Goal: Navigation & Orientation: Understand site structure

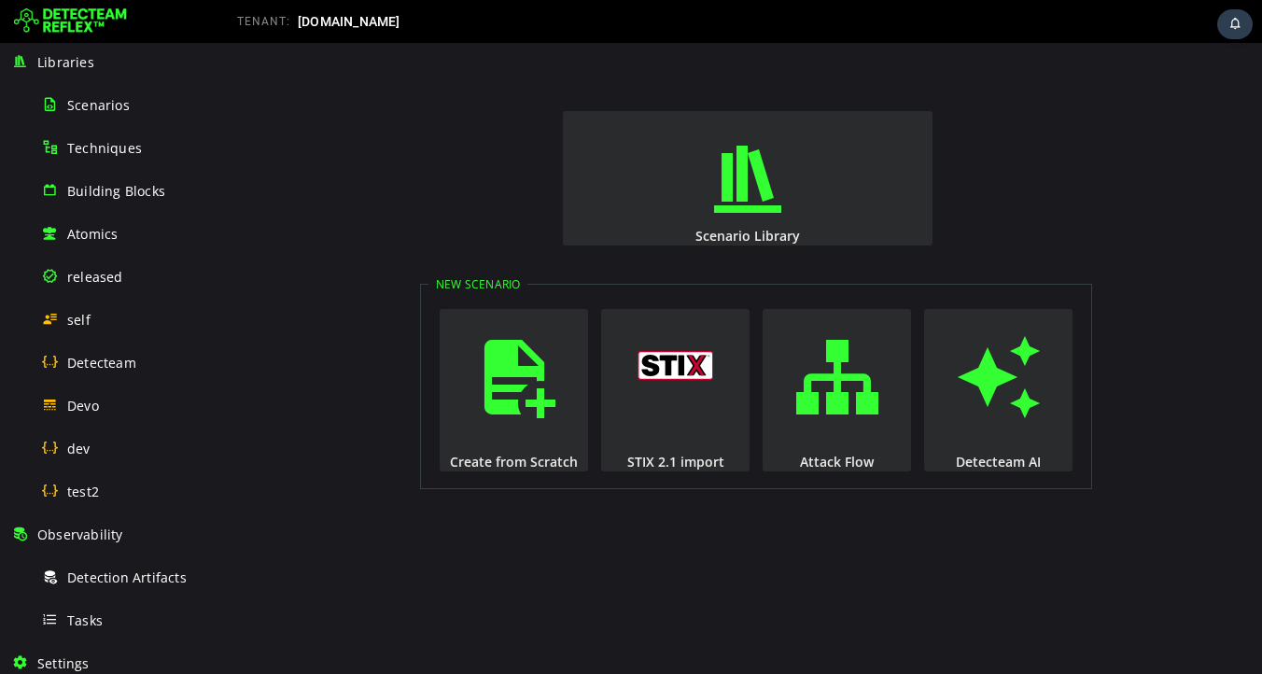
scroll to position [176, 0]
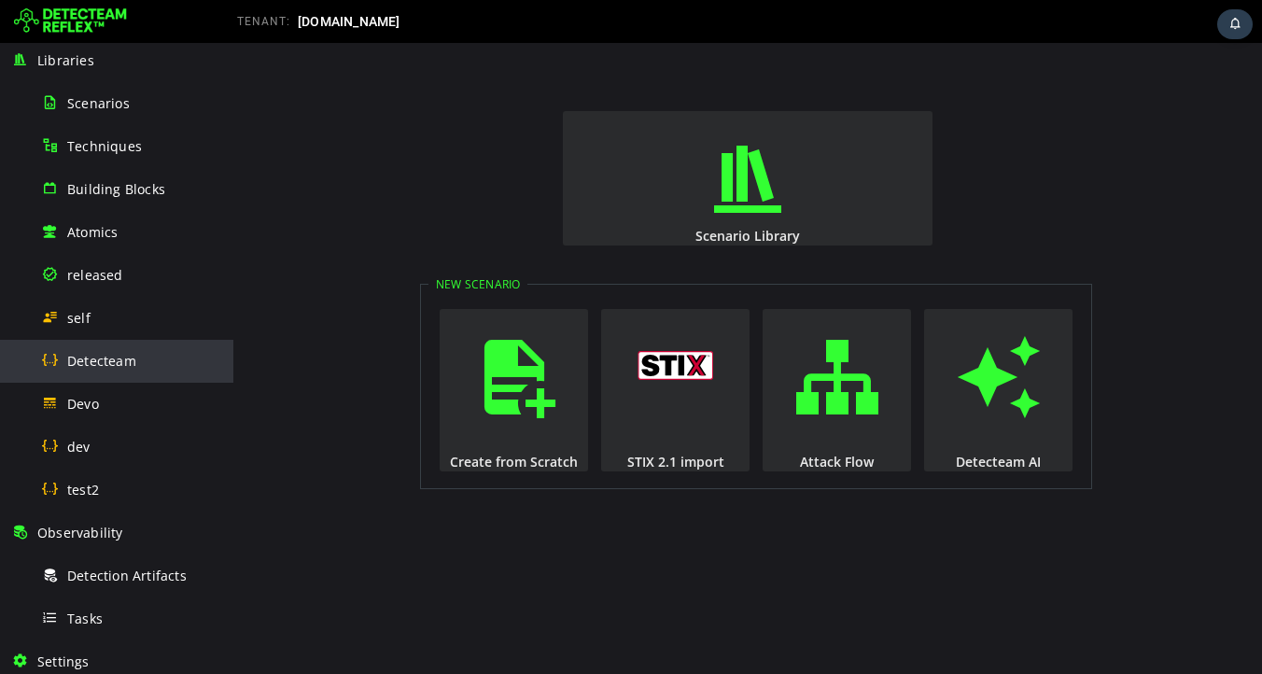
click at [83, 366] on span "Detecteam" at bounding box center [101, 361] width 69 height 18
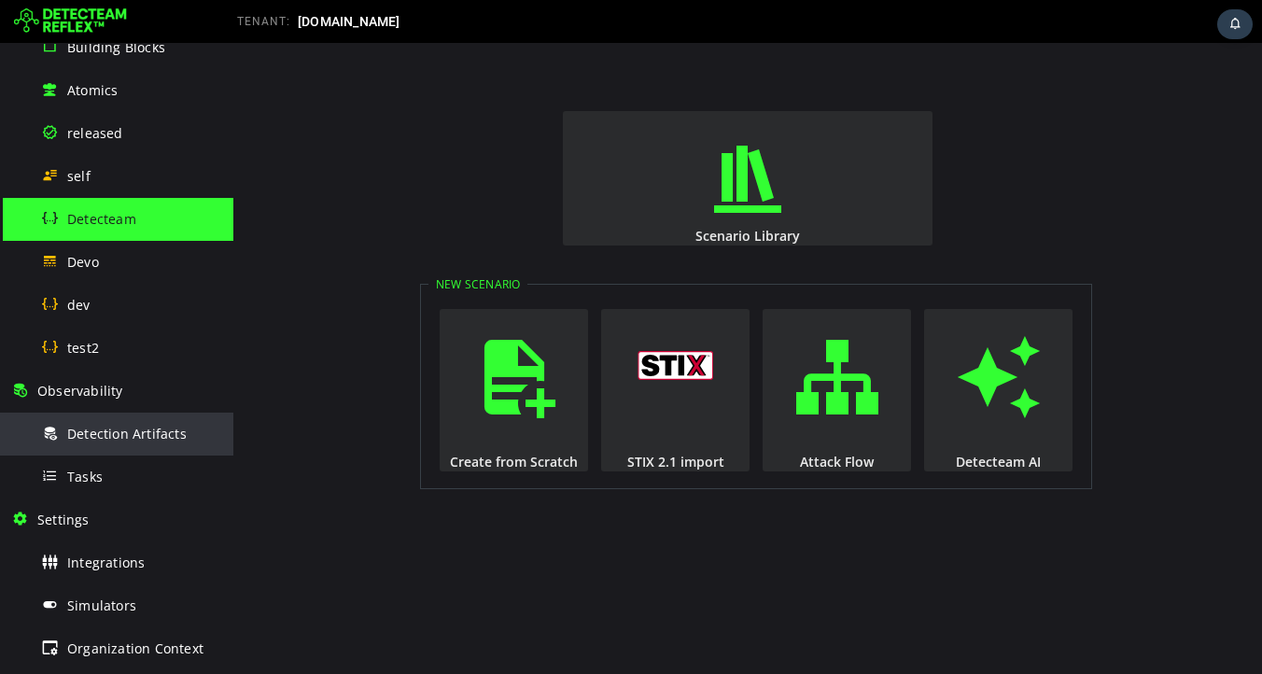
scroll to position [325, 0]
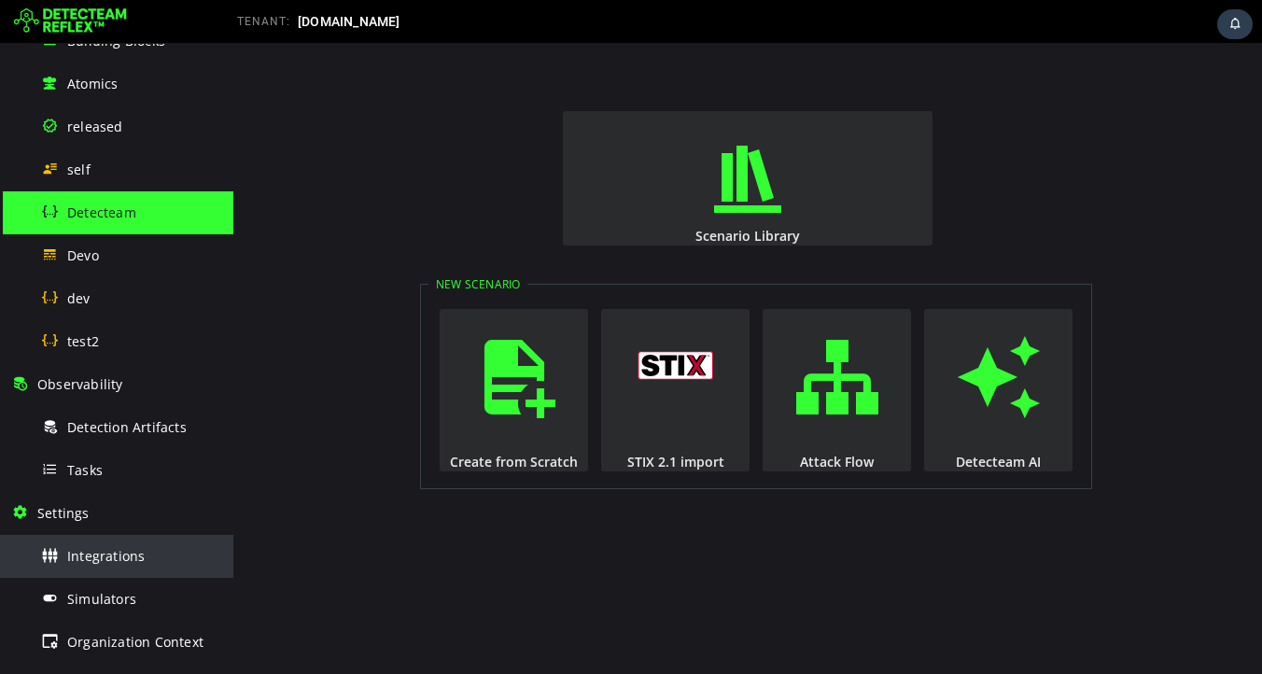
click at [116, 564] on span "Integrations" at bounding box center [105, 556] width 77 height 18
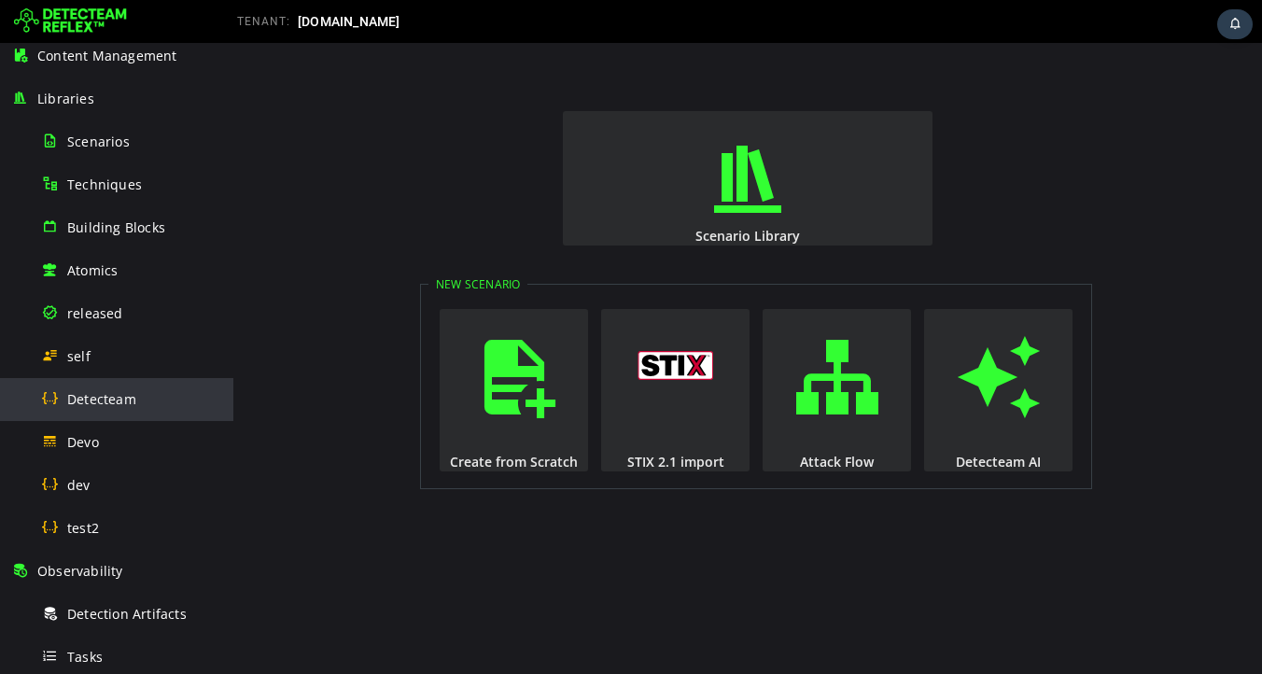
scroll to position [133, 0]
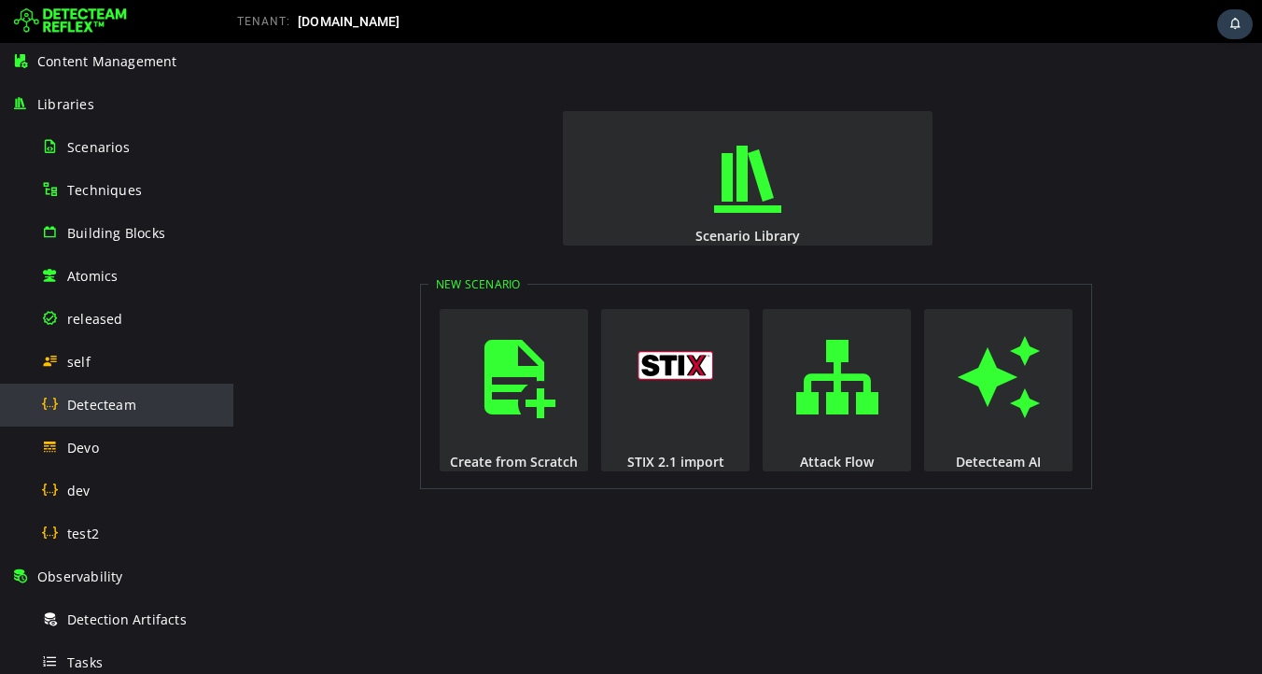
click at [94, 407] on span "Detecteam" at bounding box center [101, 405] width 69 height 18
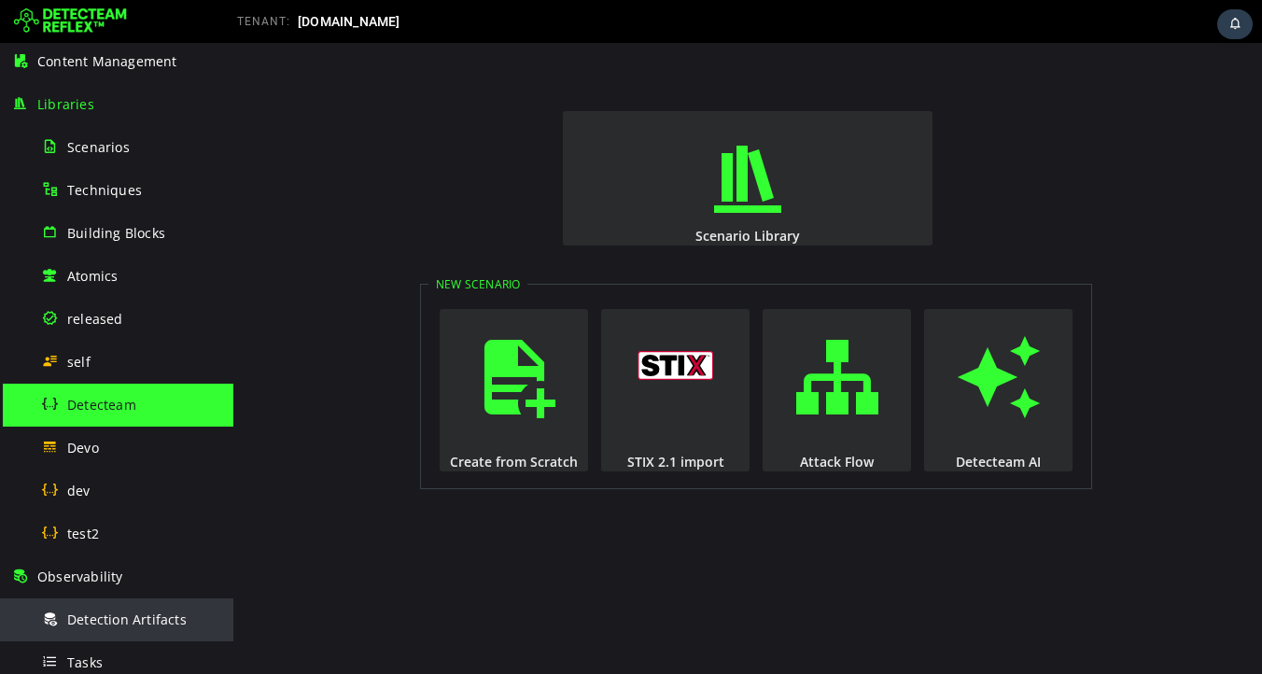
click at [161, 626] on span "Detection Artifacts" at bounding box center [126, 619] width 119 height 18
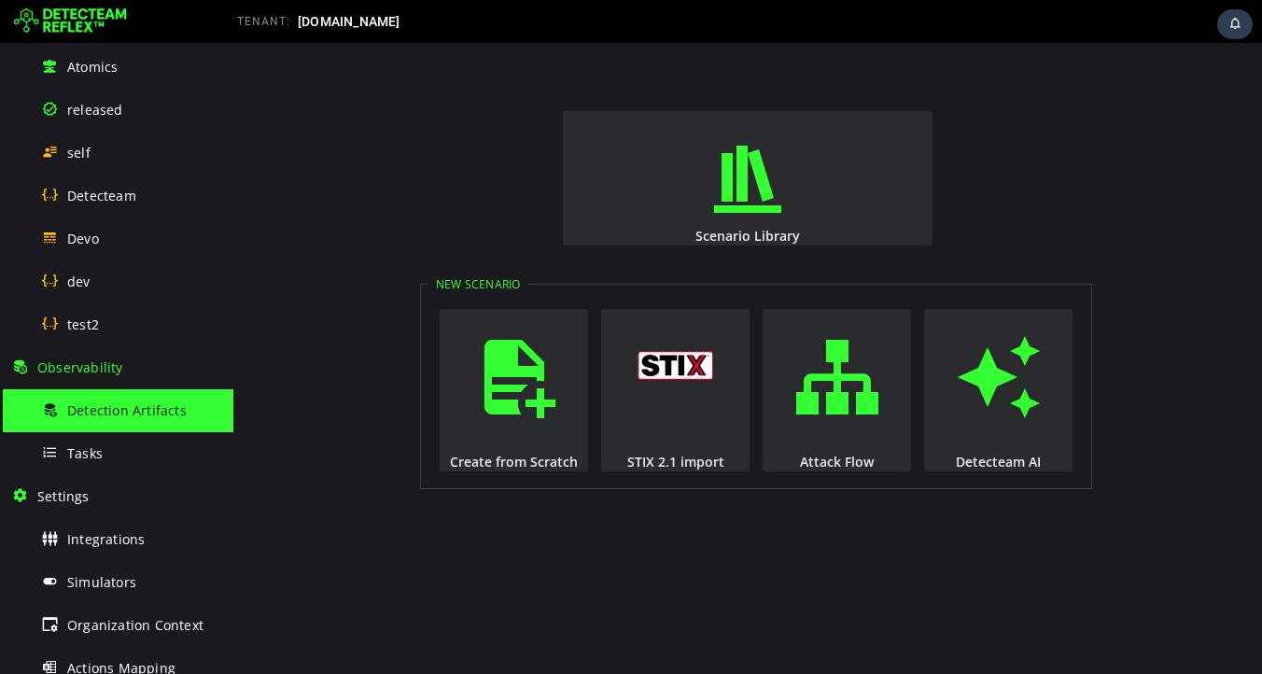
scroll to position [356, 0]
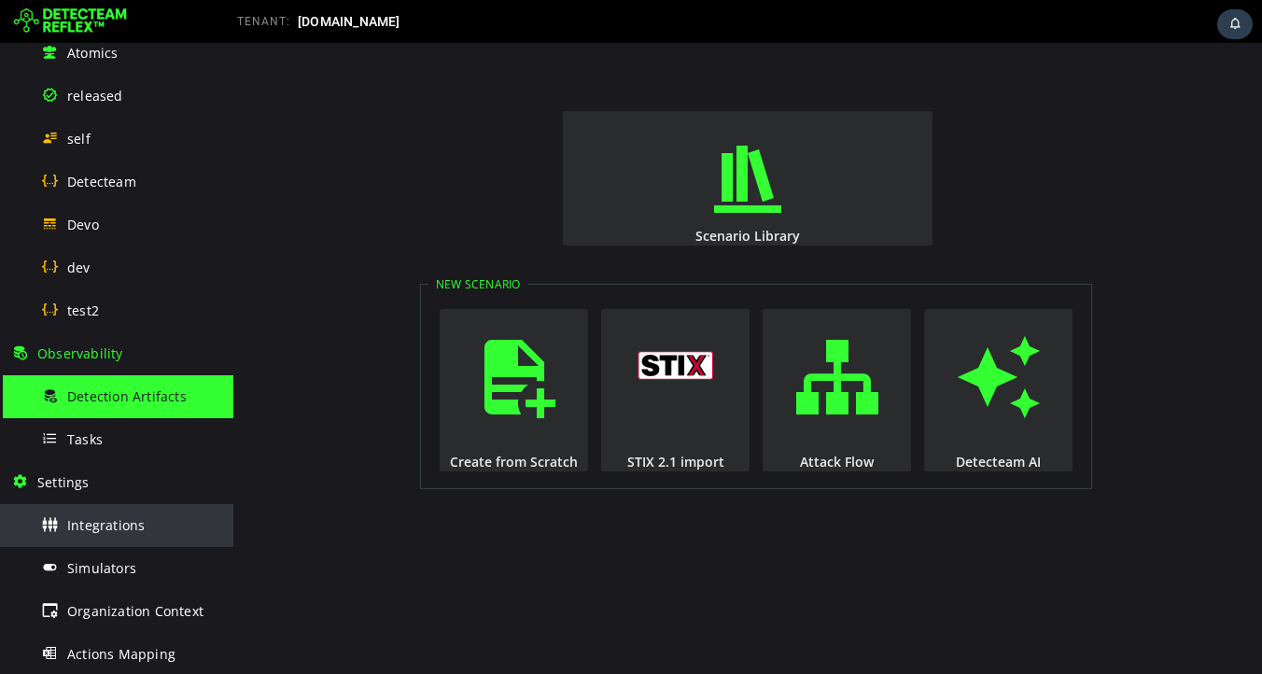
click at [124, 530] on span "Integrations" at bounding box center [105, 525] width 77 height 18
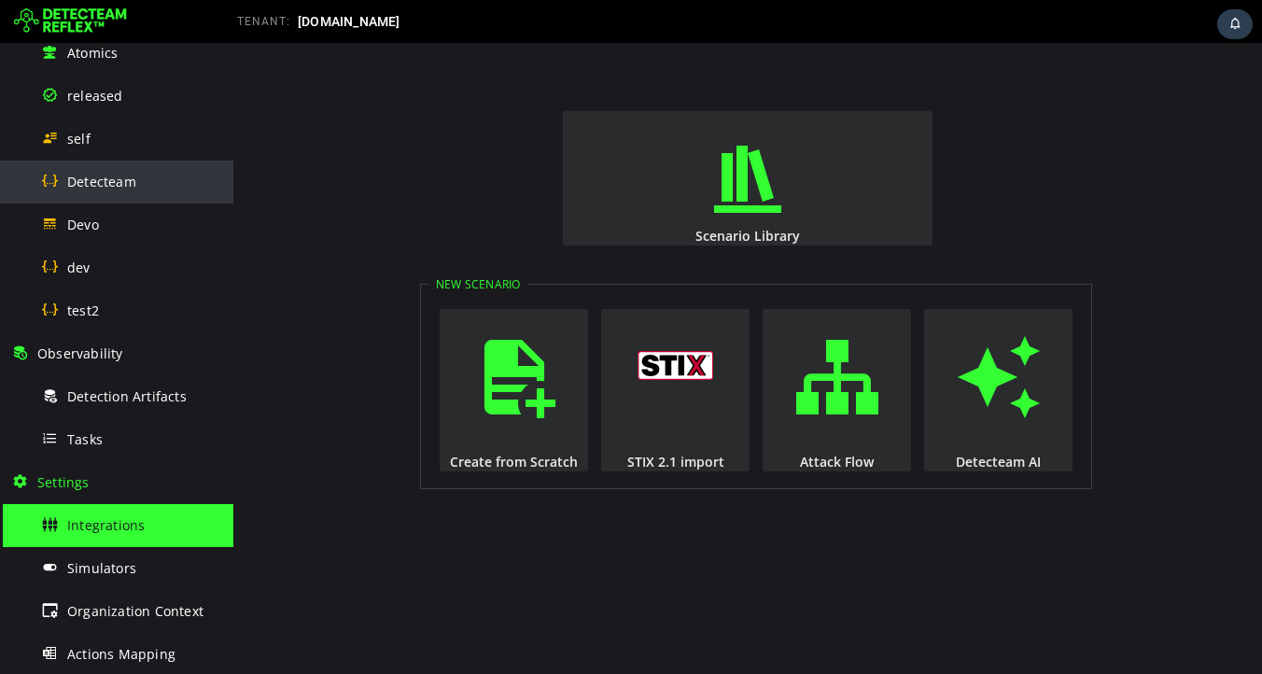
click at [113, 184] on span "Detecteam" at bounding box center [101, 182] width 69 height 18
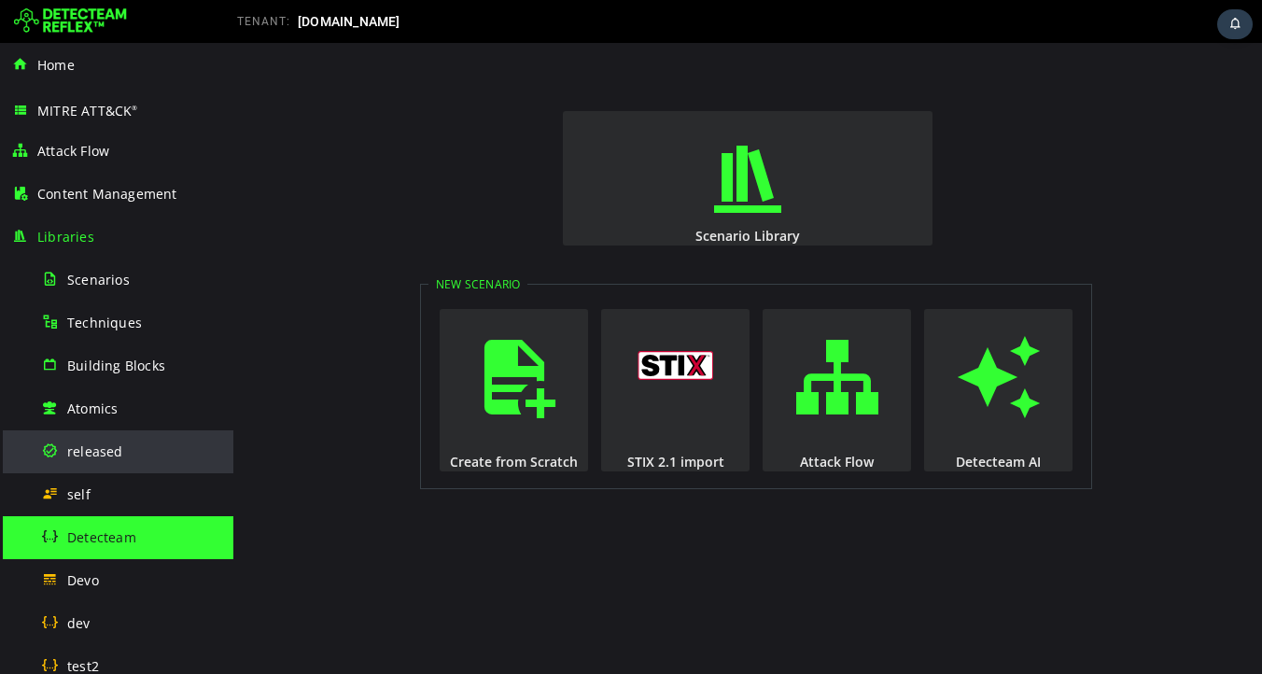
click at [105, 449] on span "released" at bounding box center [95, 451] width 56 height 18
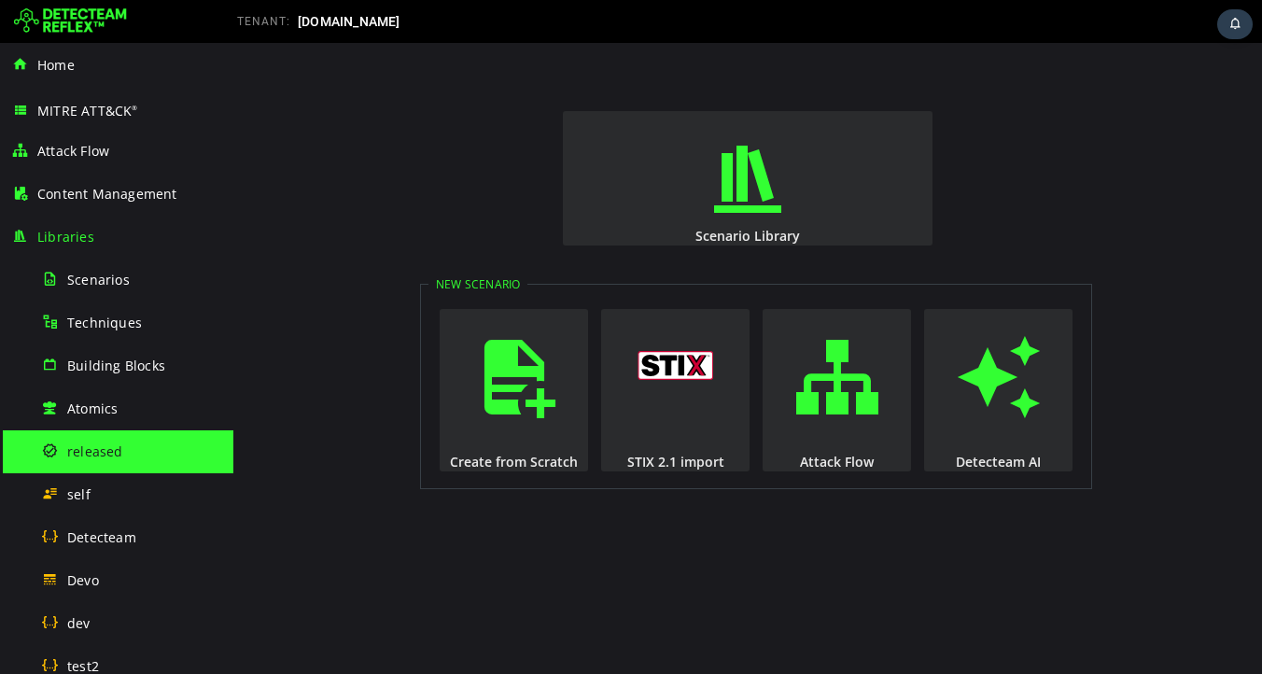
scroll to position [486, 0]
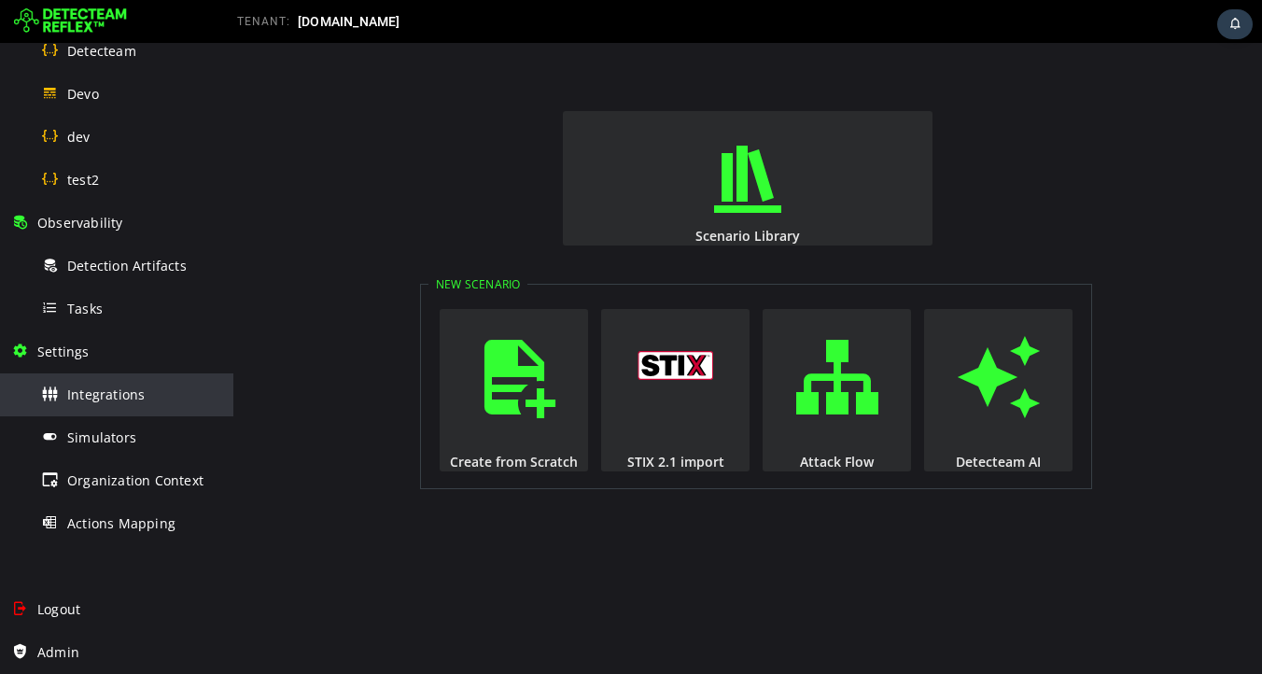
click at [120, 398] on span "Integrations" at bounding box center [105, 395] width 77 height 18
